Goal: Use online tool/utility

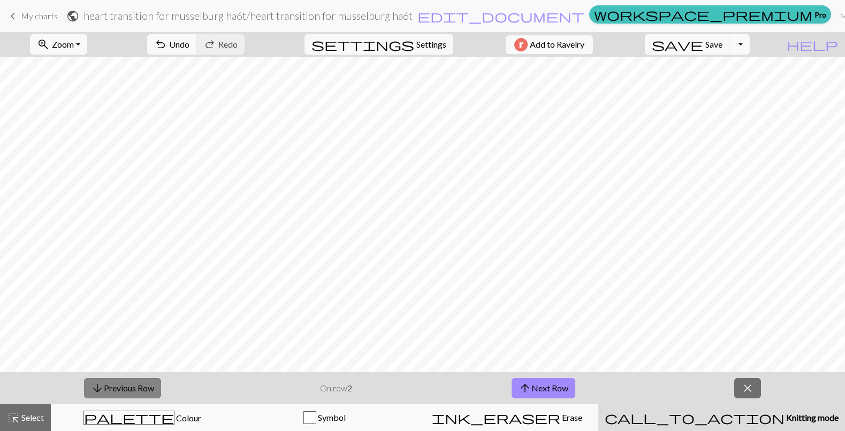
click at [100, 385] on span "arrow_downward" at bounding box center [97, 388] width 13 height 15
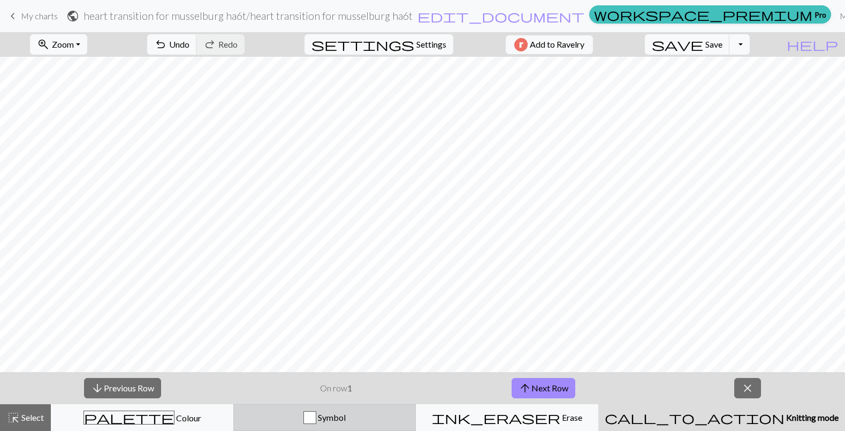
click at [316, 417] on div "button" at bounding box center [310, 417] width 13 height 13
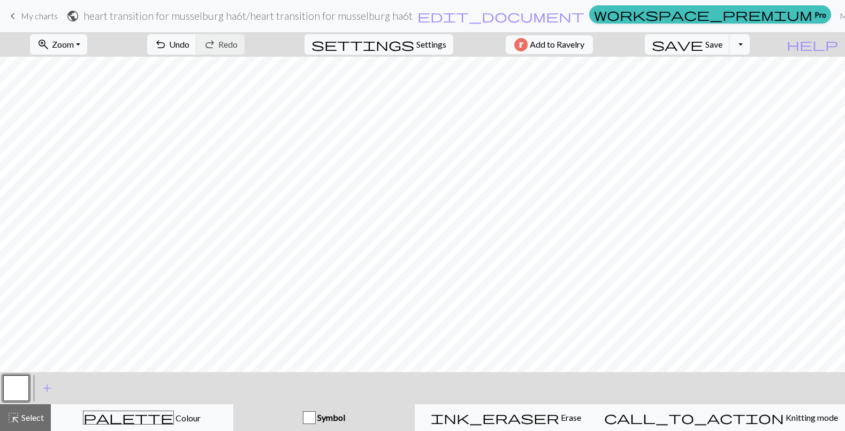
click at [345, 421] on span "Symbol" at bounding box center [330, 417] width 29 height 10
click at [41, 386] on span "add" at bounding box center [47, 388] width 13 height 15
click at [79, 387] on span "add" at bounding box center [76, 388] width 13 height 15
click at [27, 388] on button "button" at bounding box center [16, 388] width 26 height 26
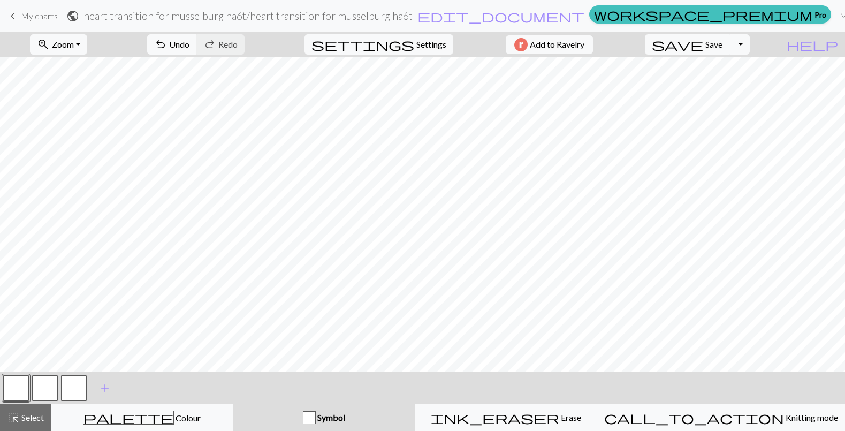
click at [333, 410] on button "Symbol" at bounding box center [323, 417] width 181 height 27
click at [316, 420] on div "button" at bounding box center [309, 417] width 13 height 13
click at [313, 420] on div "Symbol" at bounding box center [324, 417] width 169 height 13
click at [750, 43] on button "Toggle Dropdown" at bounding box center [740, 44] width 20 height 20
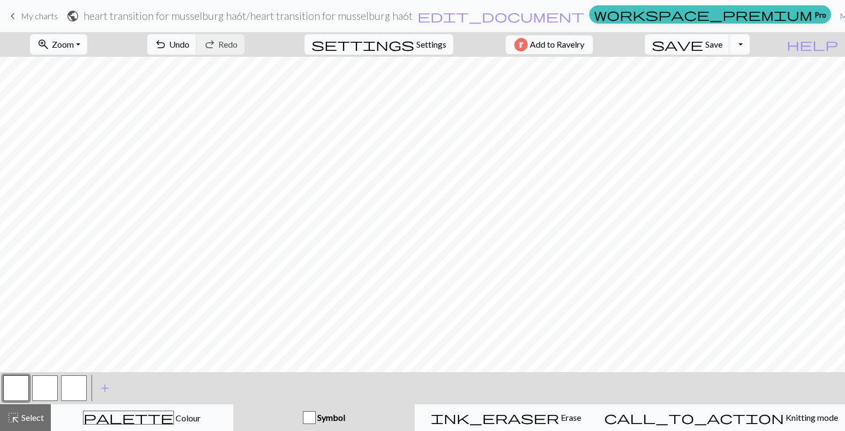
click at [403, 49] on span "settings" at bounding box center [363, 44] width 103 height 15
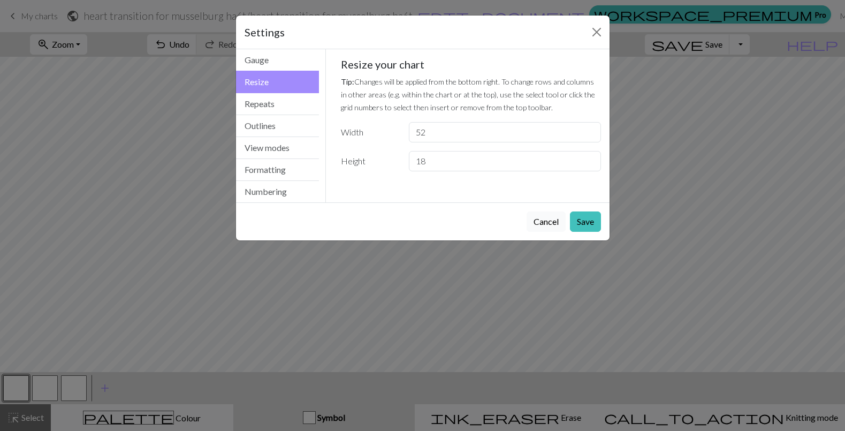
click at [550, 224] on button "Cancel" at bounding box center [546, 221] width 39 height 20
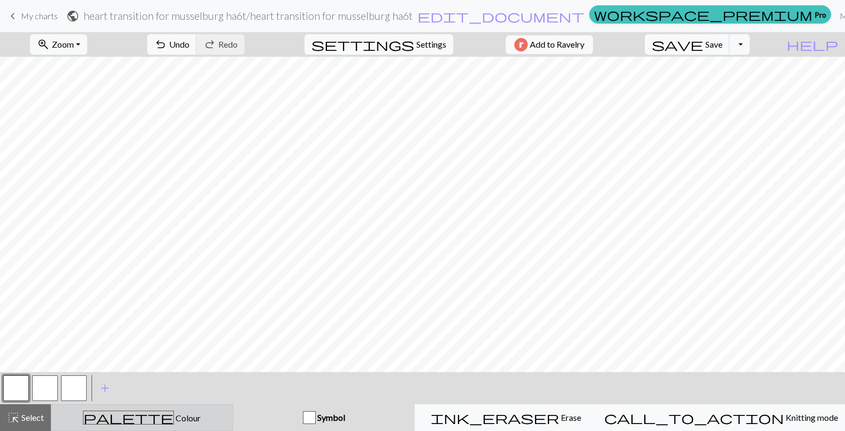
click at [197, 411] on div "palette Colour Colour" at bounding box center [142, 418] width 169 height 14
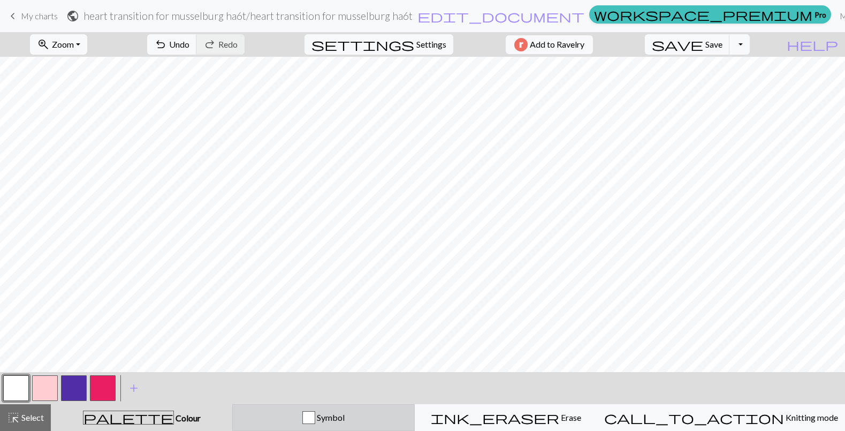
click at [345, 420] on span "Symbol" at bounding box center [329, 417] width 29 height 10
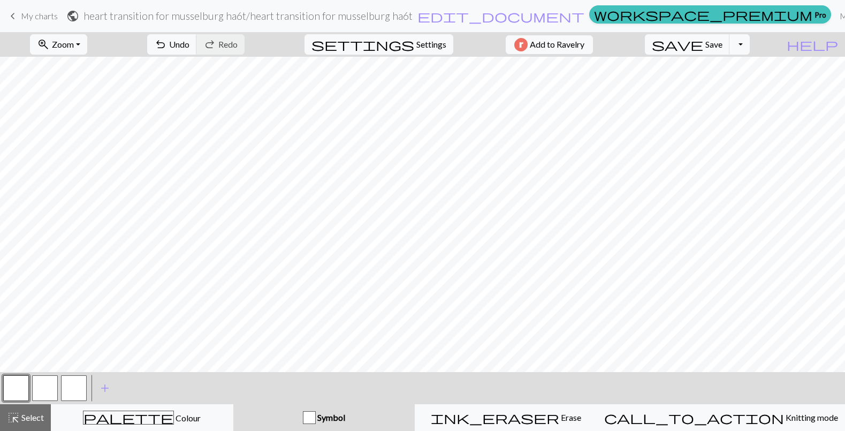
click at [316, 417] on div "button" at bounding box center [309, 417] width 13 height 13
click at [105, 388] on span "add" at bounding box center [105, 388] width 13 height 15
click at [105, 392] on button "button" at bounding box center [103, 388] width 26 height 26
click at [105, 392] on div "Edit symbol Name d f g h j k p s t F H J O P T / | 0 1 2 3 4 5 6 7 8 9 e m n G …" at bounding box center [422, 215] width 845 height 431
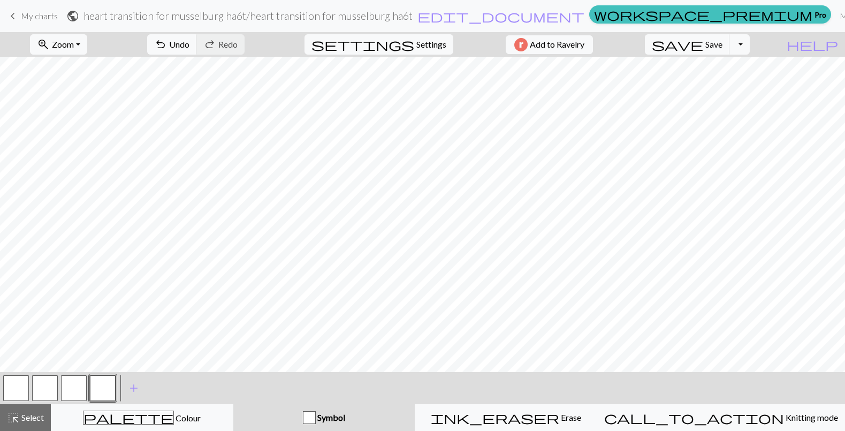
click at [105, 392] on button "button" at bounding box center [103, 388] width 26 height 26
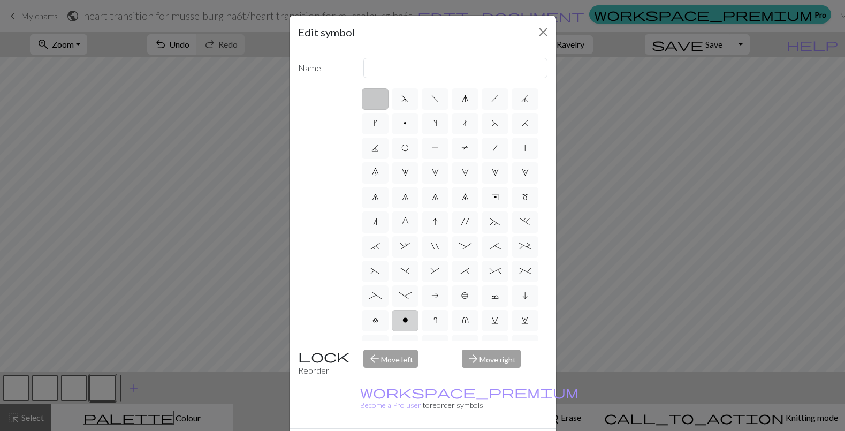
click at [400, 322] on label "o" at bounding box center [405, 320] width 27 height 21
click at [403, 321] on input "o" at bounding box center [406, 317] width 7 height 7
radio input "true"
type input "purl"
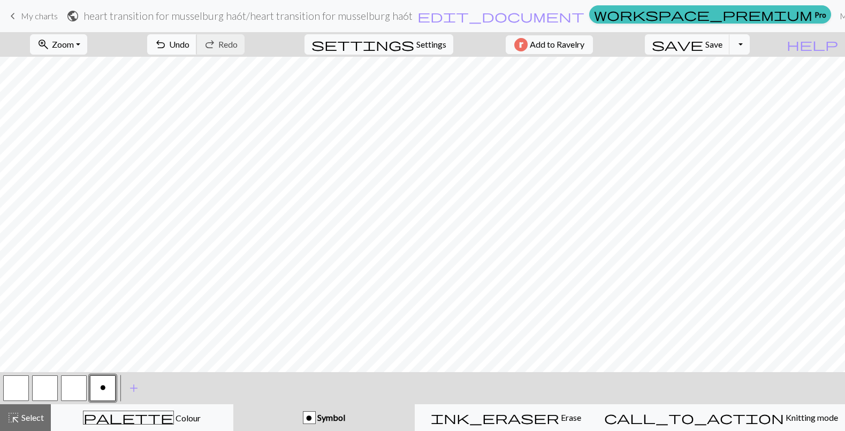
click at [190, 45] on span "Undo" at bounding box center [179, 44] width 20 height 10
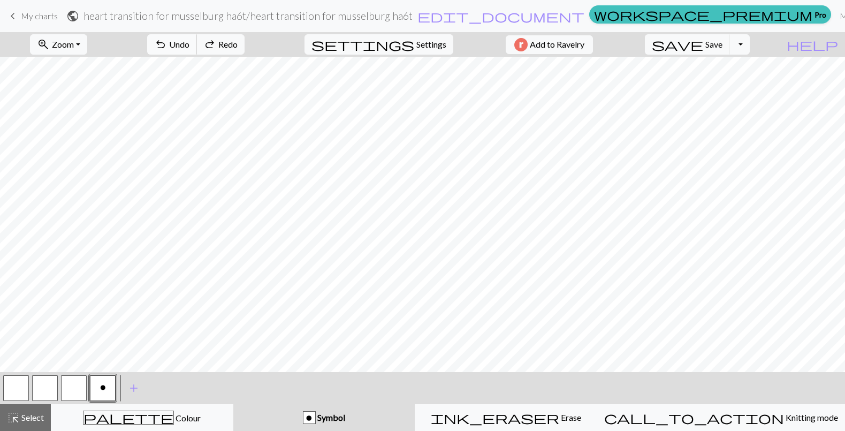
click at [190, 45] on span "Undo" at bounding box center [179, 44] width 20 height 10
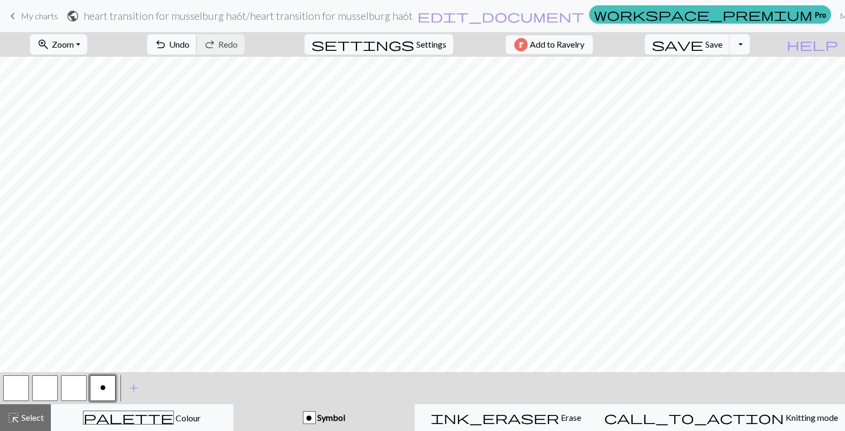
click at [190, 48] on span "Undo" at bounding box center [179, 44] width 20 height 10
click at [190, 43] on span "Undo" at bounding box center [179, 44] width 20 height 10
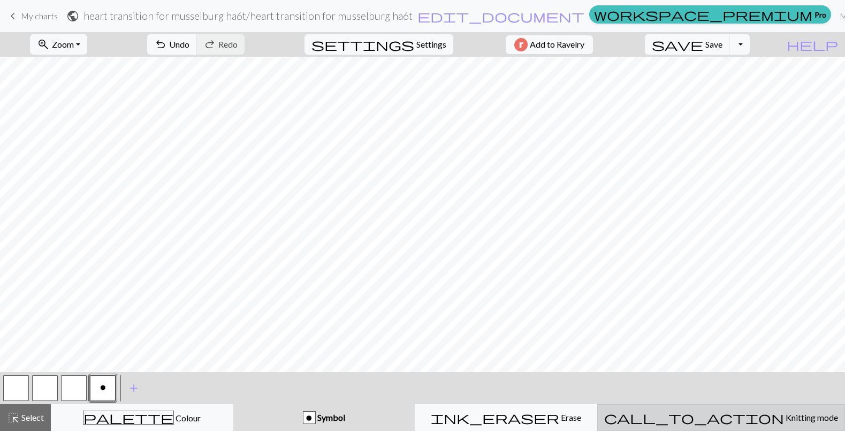
click at [727, 425] on button "call_to_action Knitting mode Knitting mode" at bounding box center [721, 417] width 248 height 27
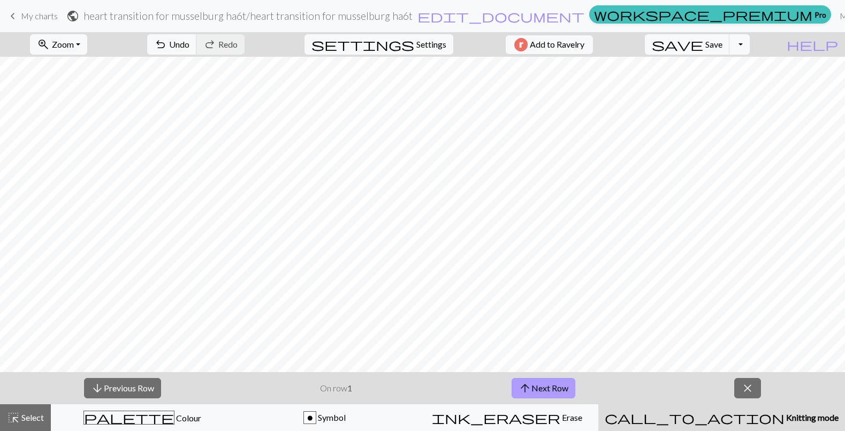
click at [539, 391] on button "arrow_upward Next Row" at bounding box center [544, 388] width 64 height 20
click at [118, 391] on button "arrow_downward Previous Row" at bounding box center [122, 388] width 77 height 20
click at [537, 390] on button "arrow_upward Next Row" at bounding box center [544, 388] width 64 height 20
